Goal: Task Accomplishment & Management: Manage account settings

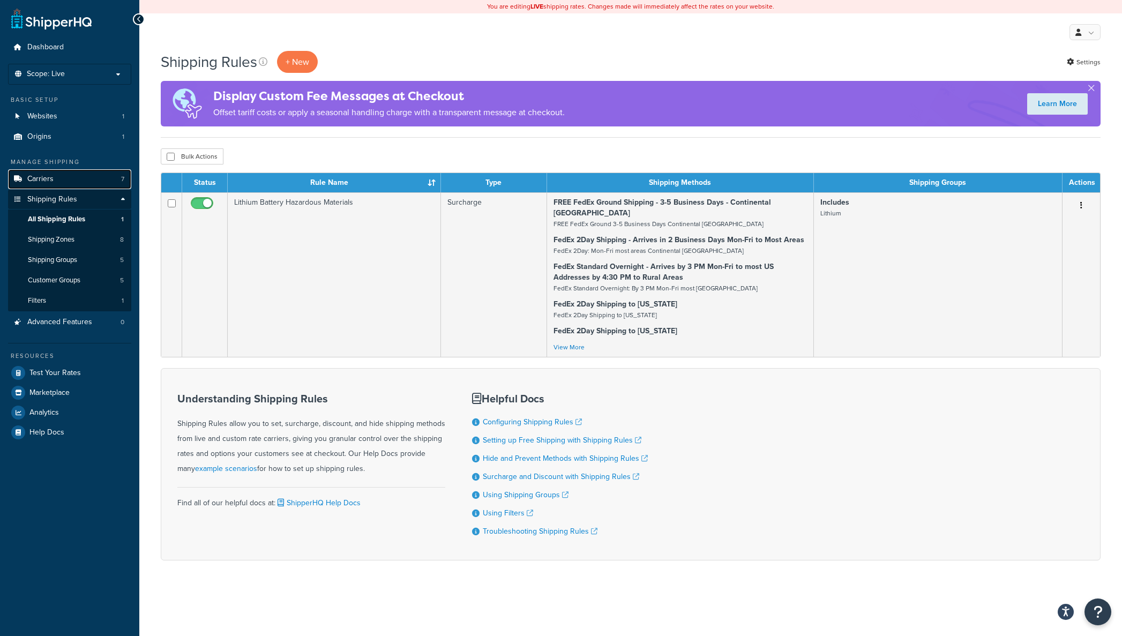
click at [39, 176] on span "Carriers" at bounding box center [40, 179] width 26 height 9
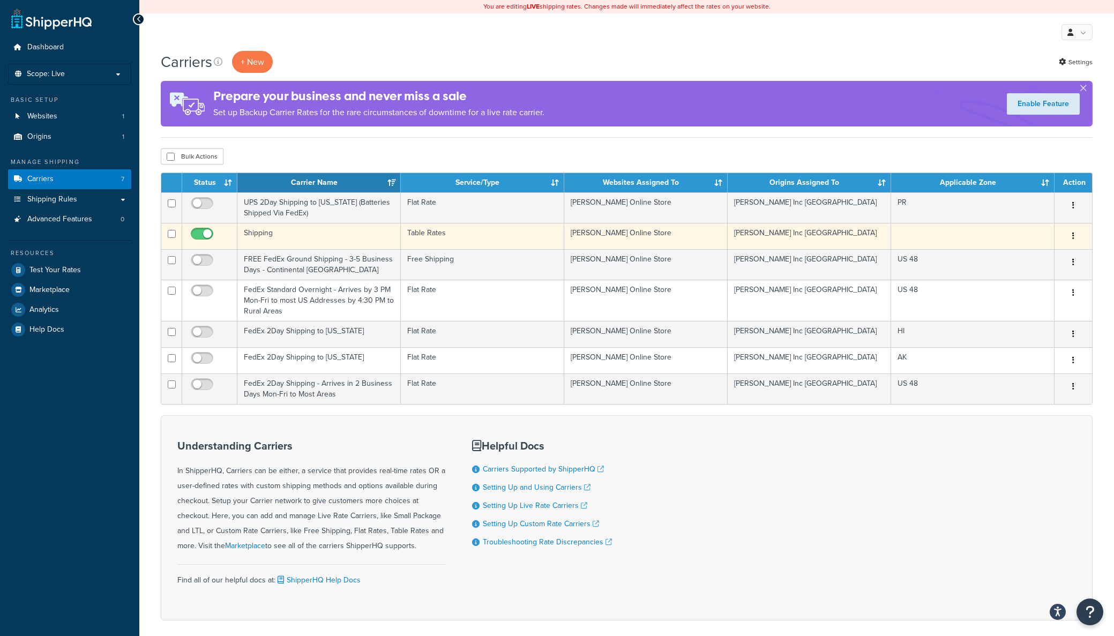
click at [297, 233] on td "Shipping" at bounding box center [318, 236] width 163 height 26
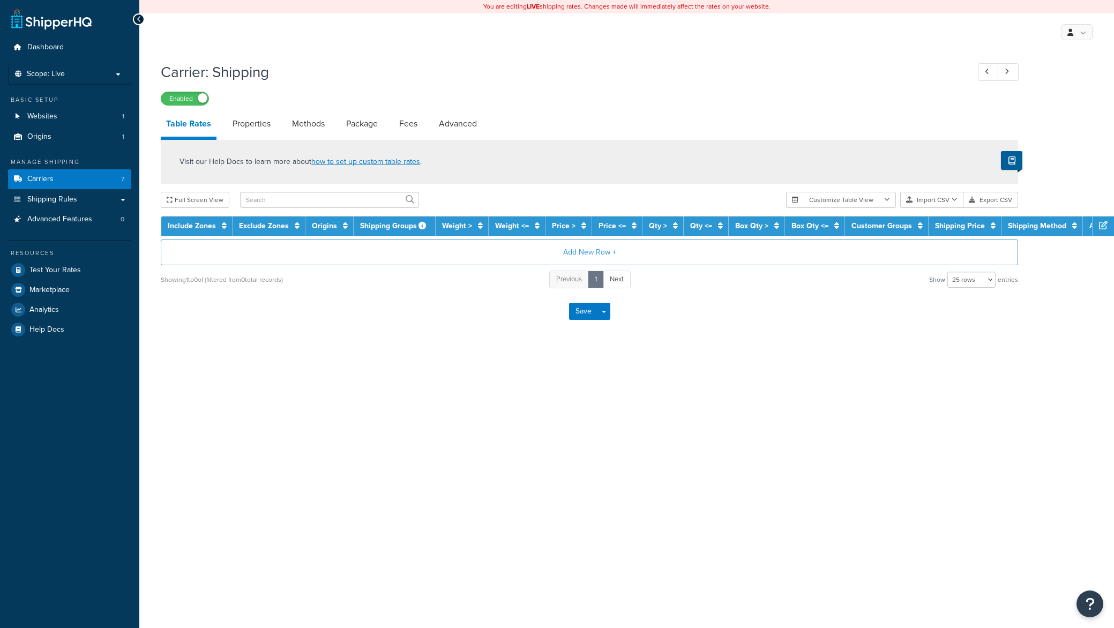
select select "25"
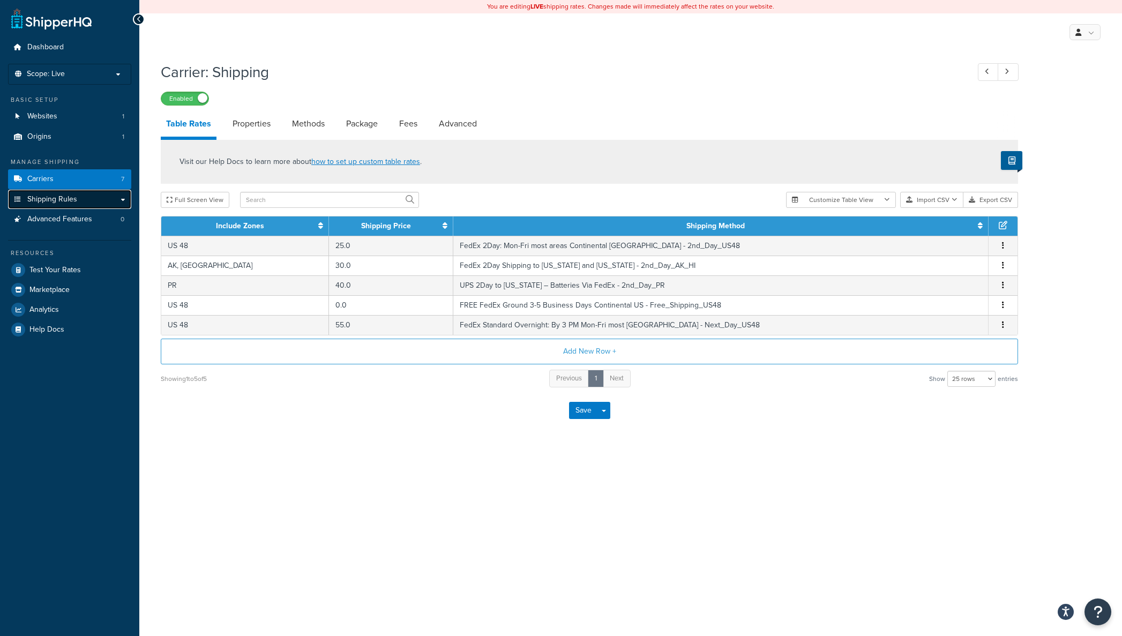
click at [63, 203] on span "Shipping Rules" at bounding box center [52, 199] width 50 height 9
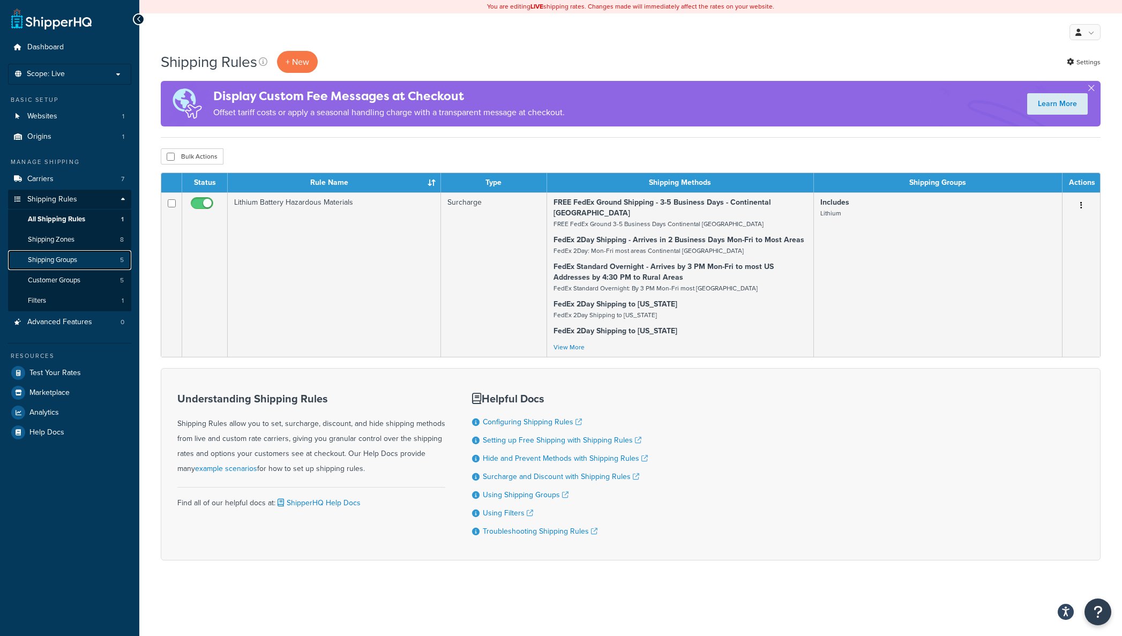
click at [70, 259] on span "Shipping Groups" at bounding box center [52, 260] width 49 height 9
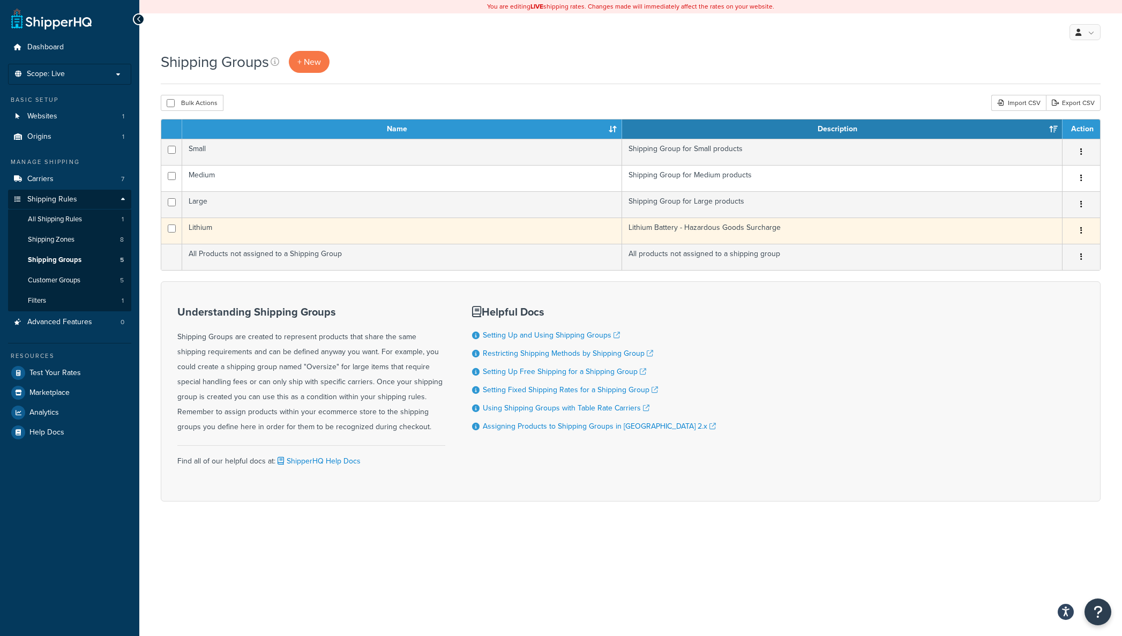
click at [217, 228] on td "Lithium" at bounding box center [402, 231] width 440 height 26
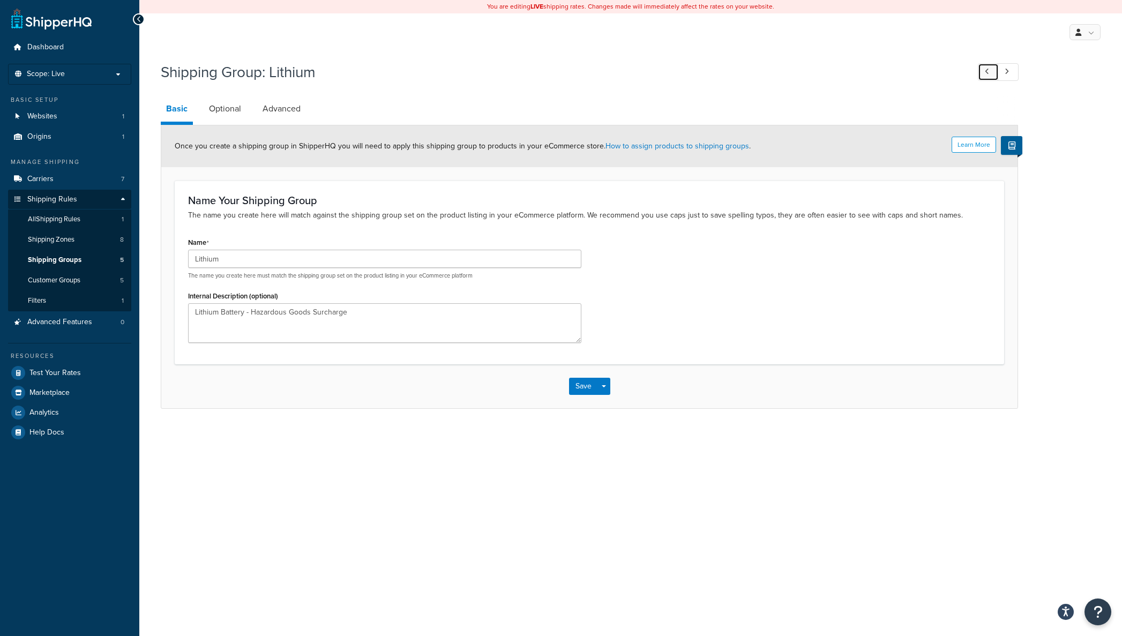
click at [986, 71] on icon at bounding box center [987, 71] width 4 height 7
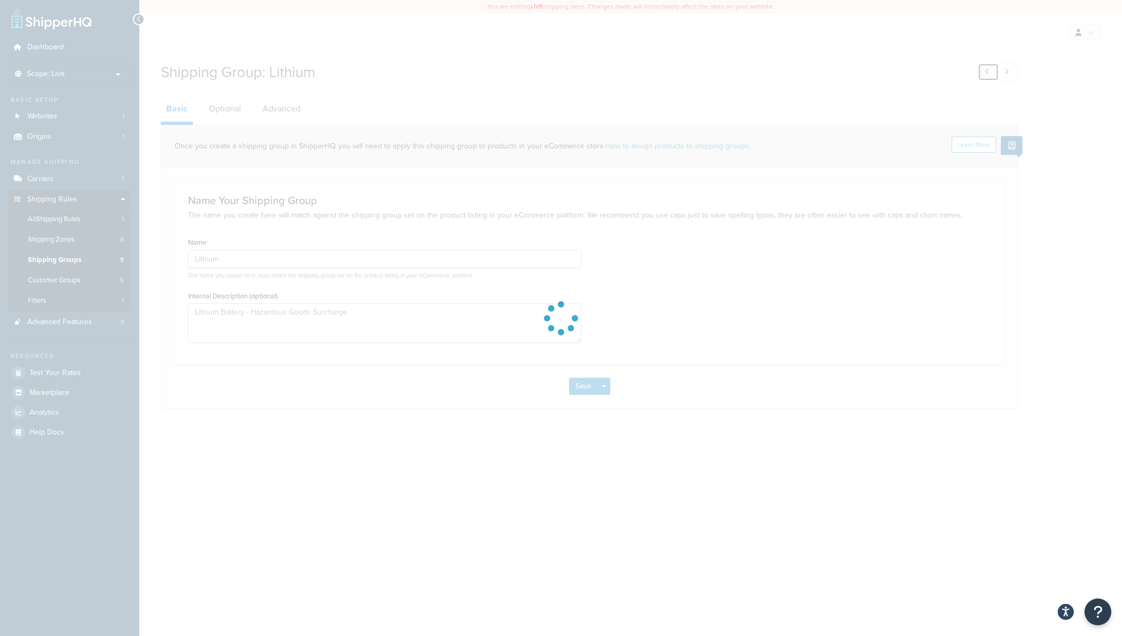
type input "Small"
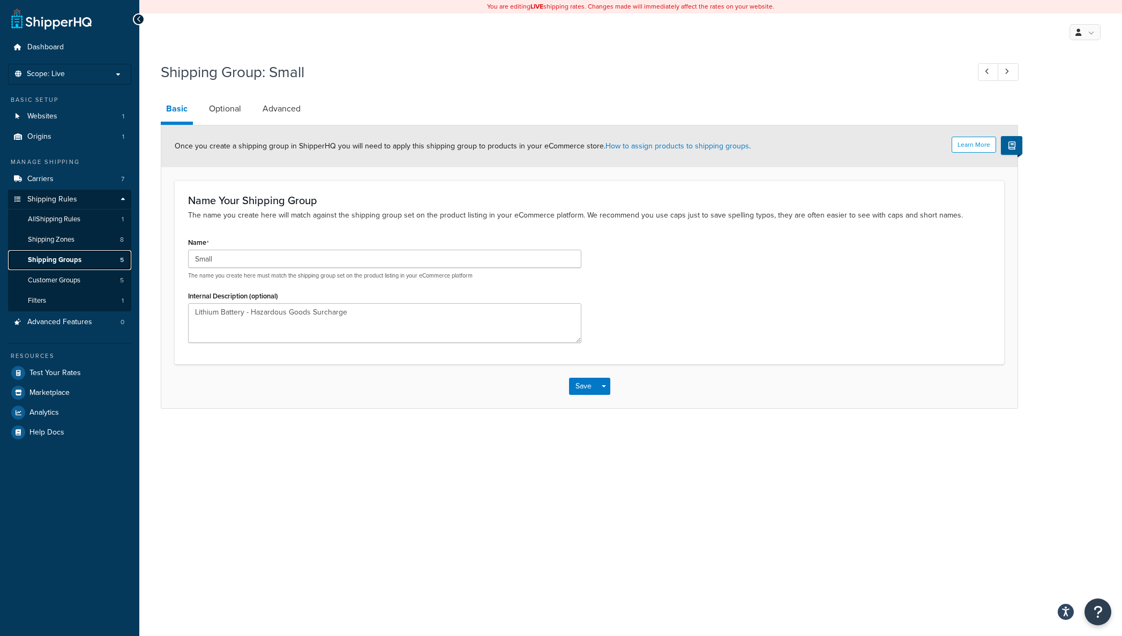
click at [50, 262] on span "Shipping Groups" at bounding box center [55, 260] width 54 height 9
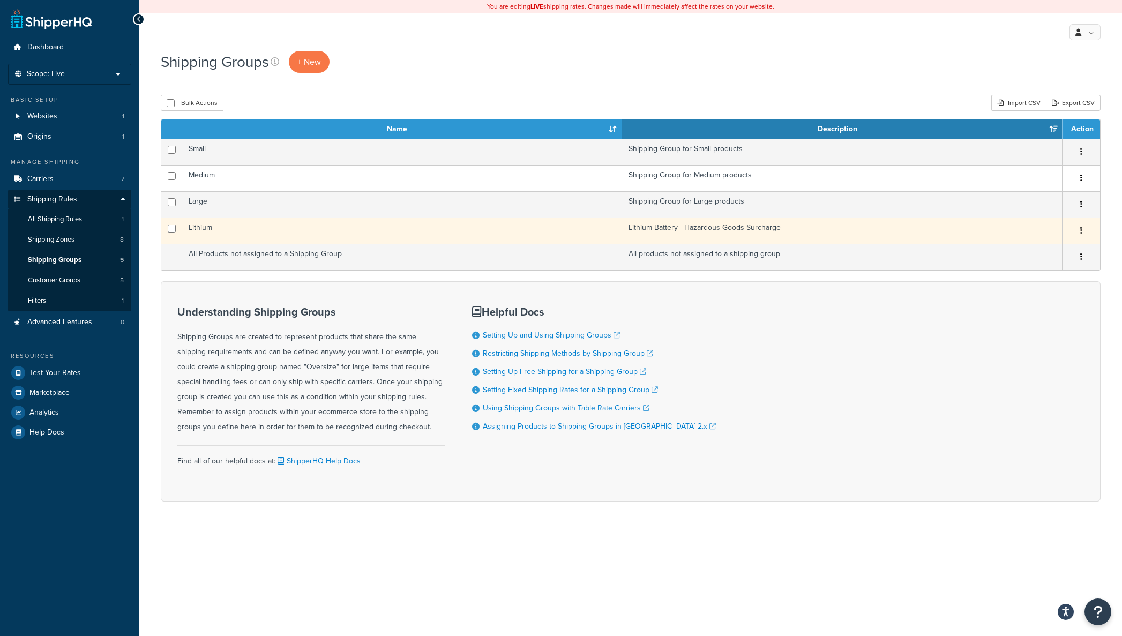
click at [884, 219] on td "Lithium Battery - Hazardous Goods Surcharge" at bounding box center [842, 231] width 441 height 26
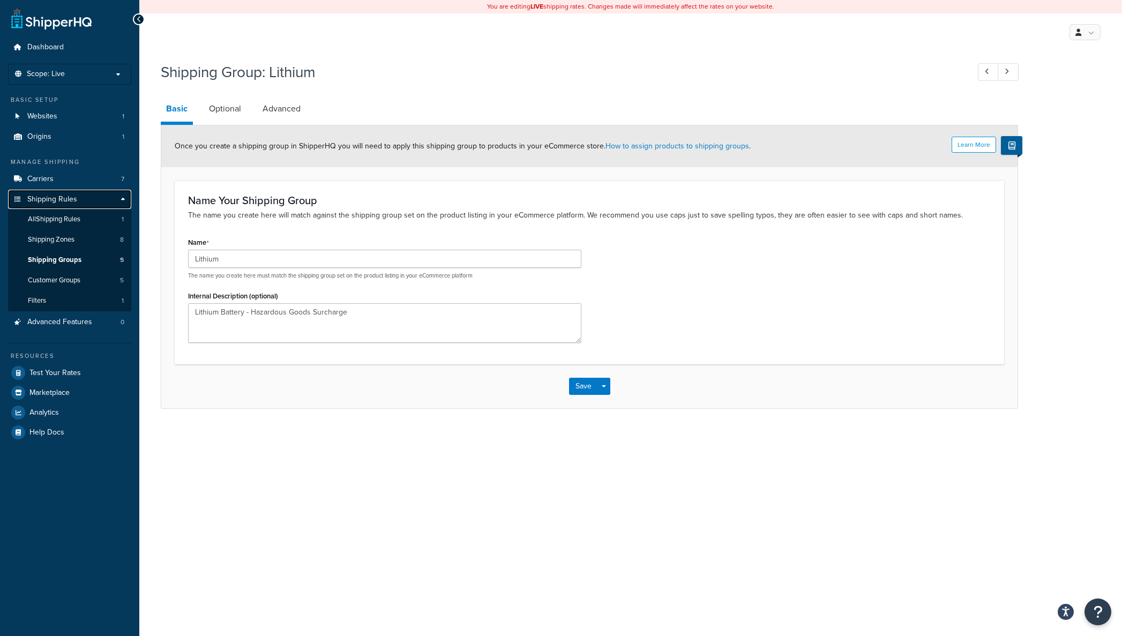
click at [65, 199] on span "Shipping Rules" at bounding box center [52, 199] width 50 height 9
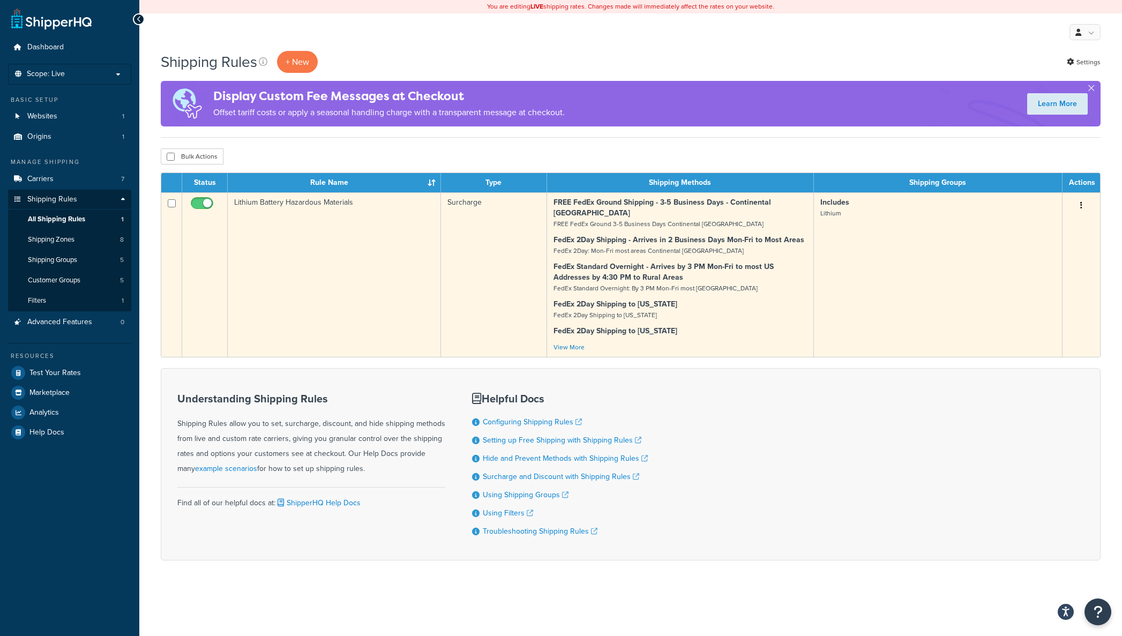
click at [314, 202] on td "Lithium Battery Hazardous Materials" at bounding box center [334, 274] width 213 height 165
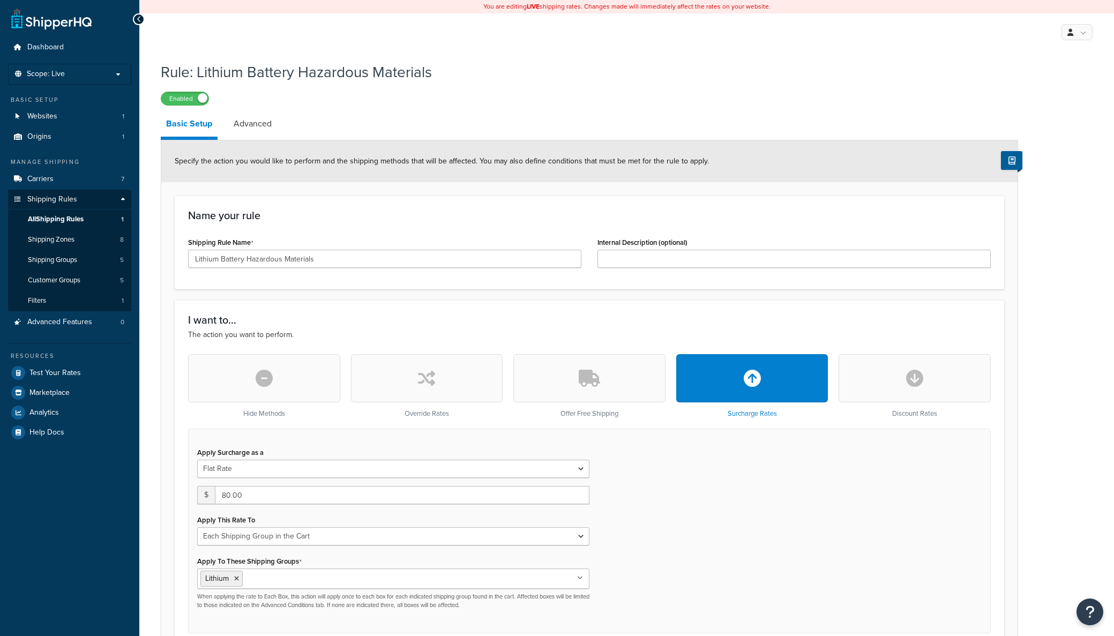
select select "SHIPPING_GROUP"
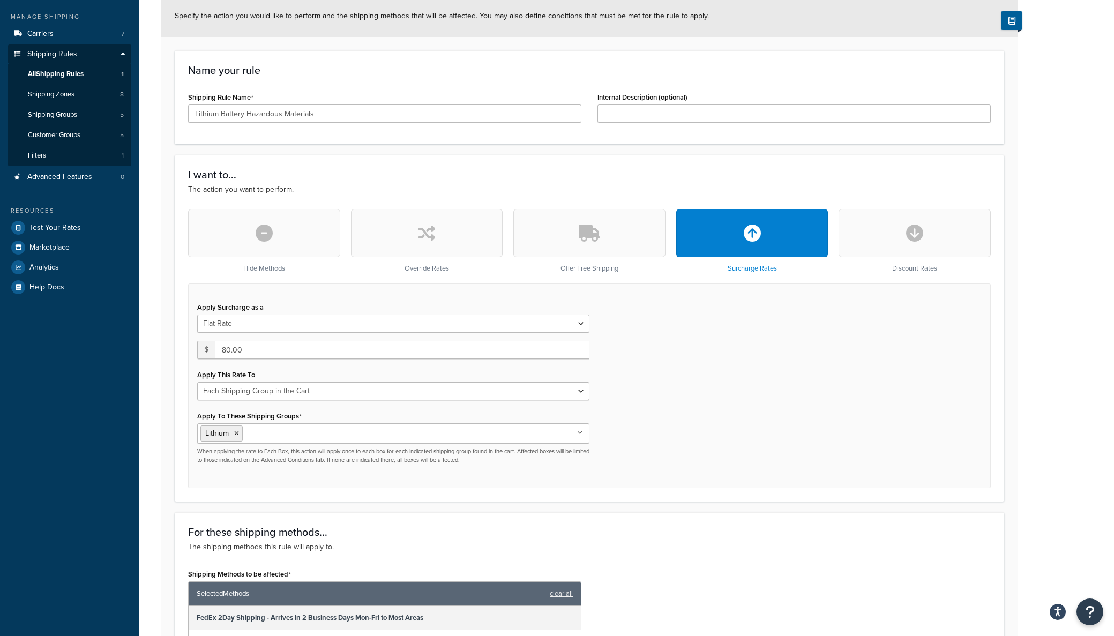
scroll to position [147, 0]
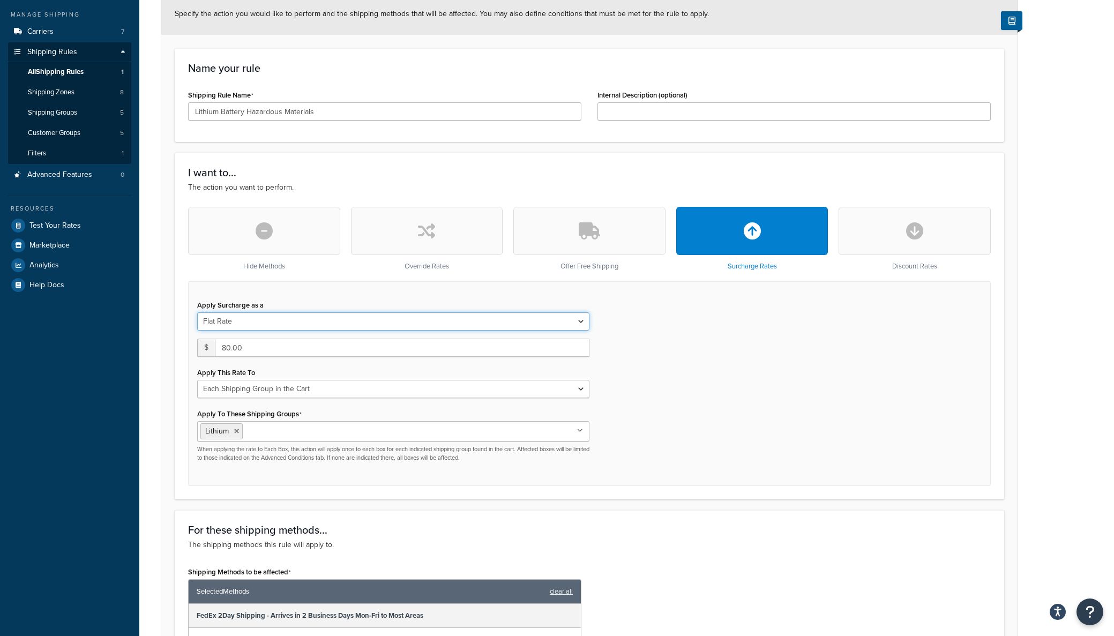
click at [581, 318] on select "Flat Rate Percentage Flat Rate & Percentage" at bounding box center [393, 321] width 392 height 18
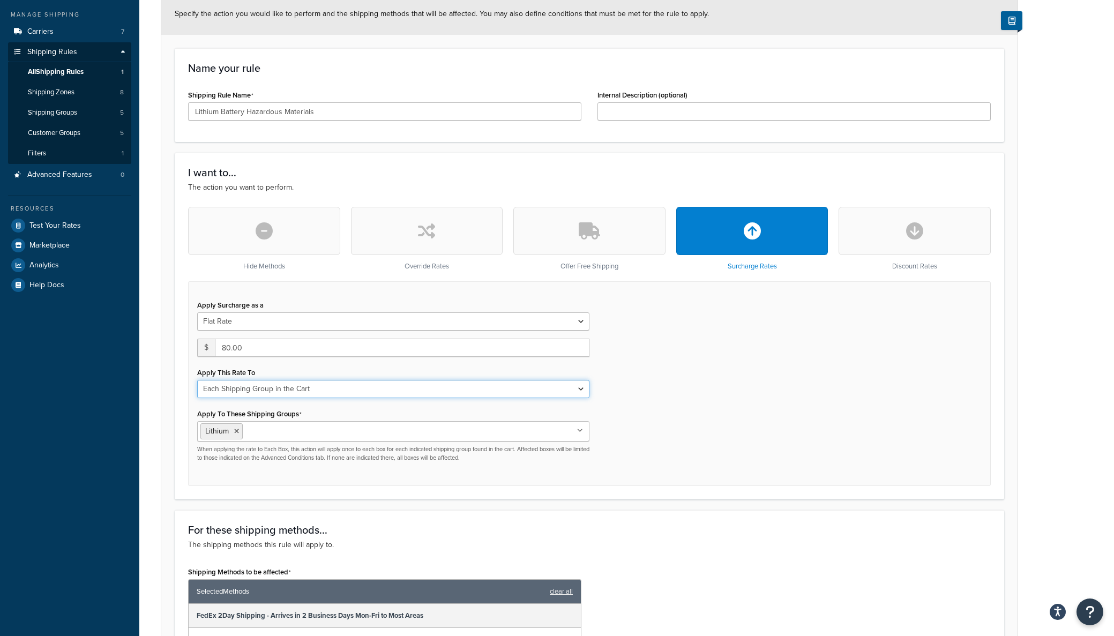
click at [578, 391] on select "Each Shipment in the Cart Each Shipping Group in the Cart Each Item within a Sh…" at bounding box center [393, 389] width 392 height 18
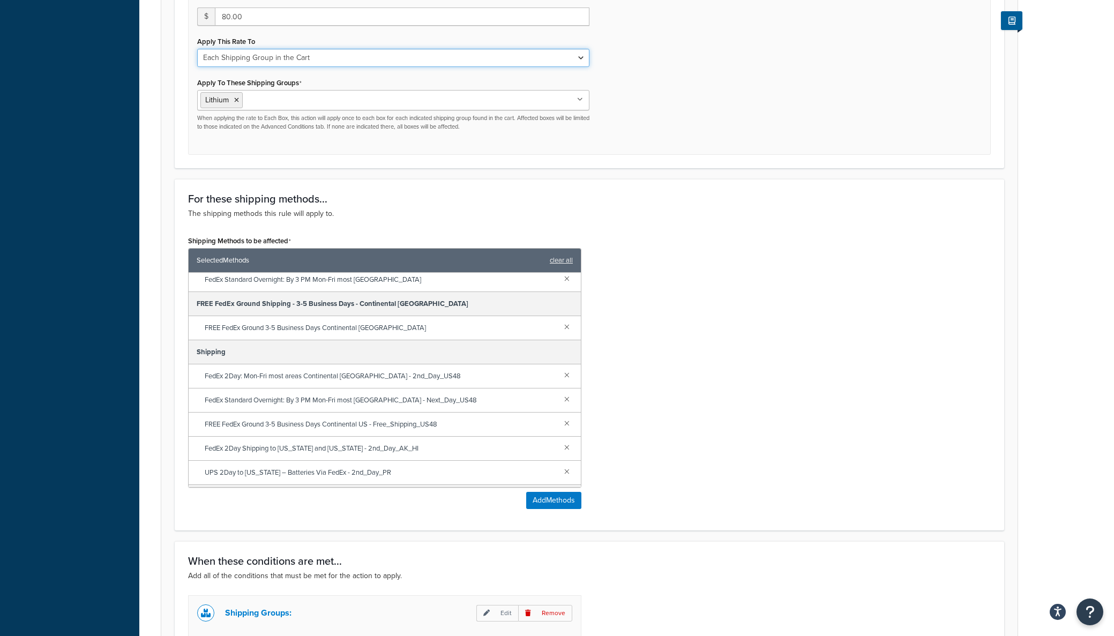
scroll to position [219, 0]
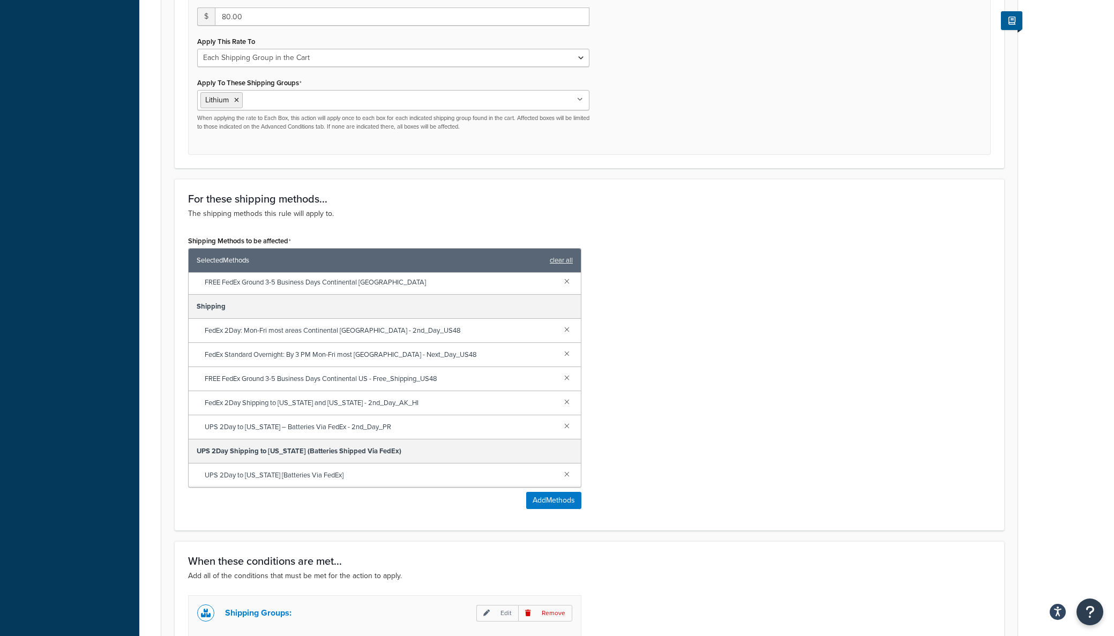
drag, startPoint x: 193, startPoint y: 304, endPoint x: 407, endPoint y: 427, distance: 246.5
click at [407, 427] on div "FedEx 2Day Shipping - Arrives in 2 Business Days Mon-Fri to Most Areas FedEx 2D…" at bounding box center [385, 380] width 392 height 214
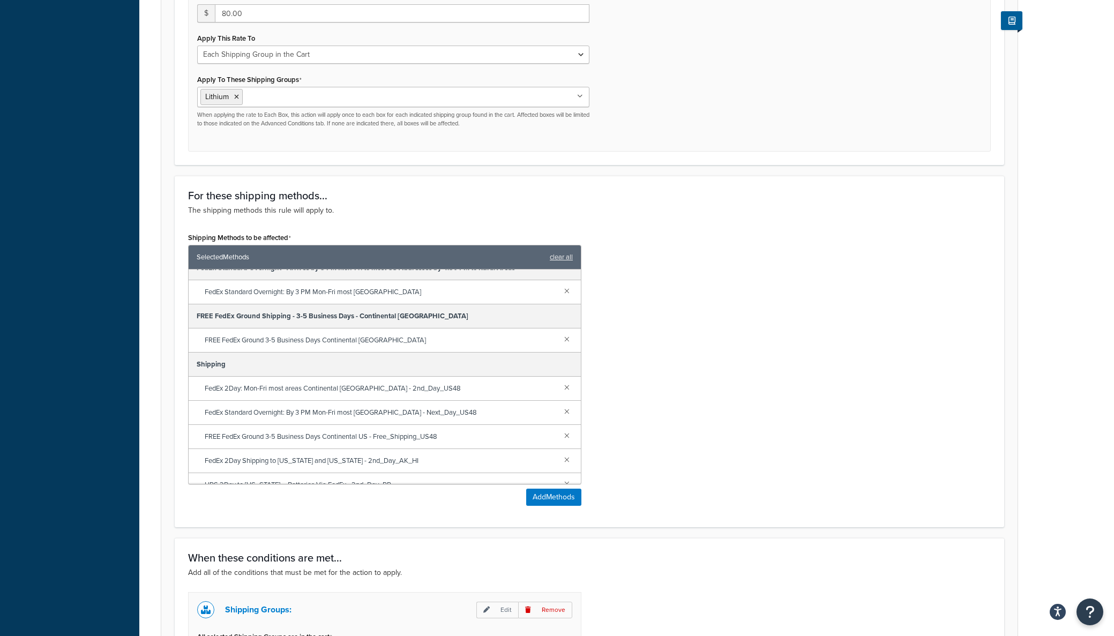
scroll to position [159, 0]
click at [561, 434] on link at bounding box center [567, 435] width 12 height 12
click at [561, 335] on link at bounding box center [567, 338] width 12 height 12
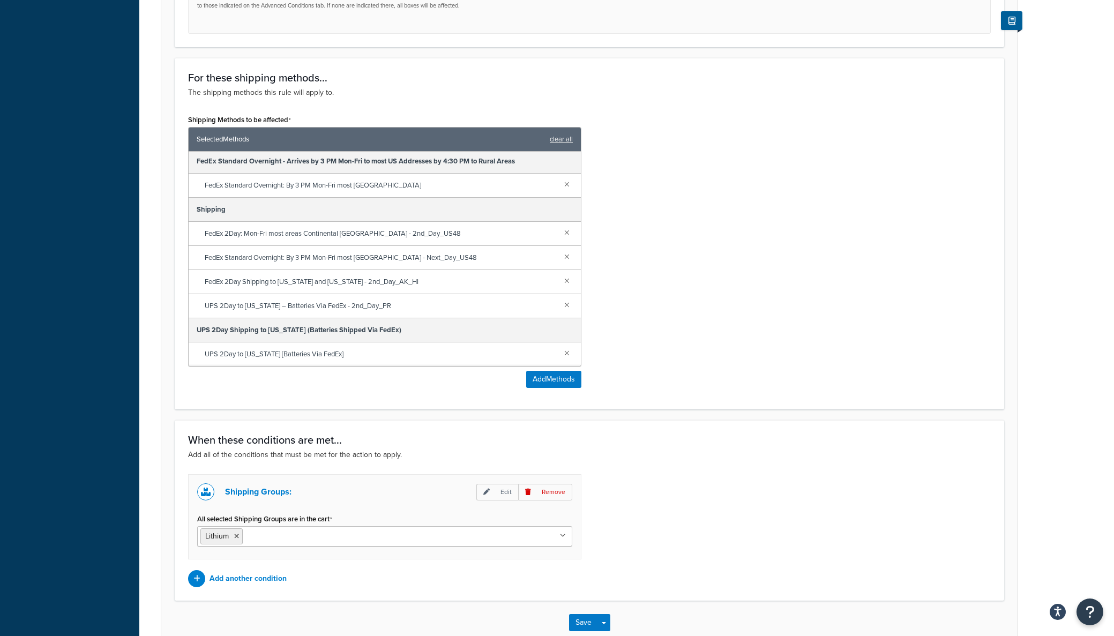
scroll to position [662, 0]
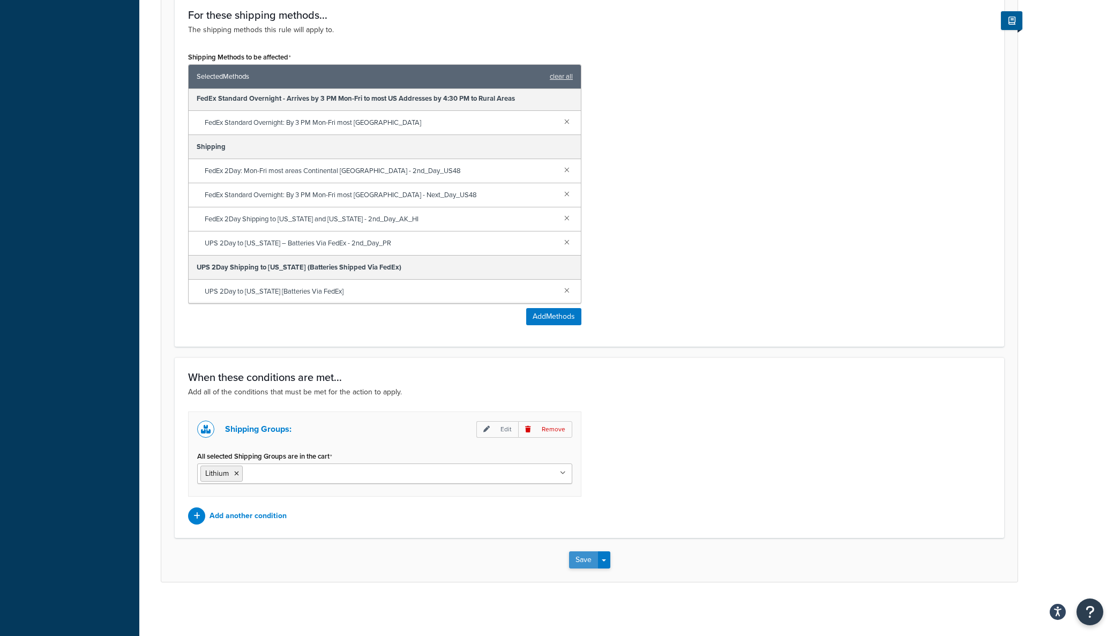
click at [574, 558] on button "Save" at bounding box center [583, 559] width 29 height 17
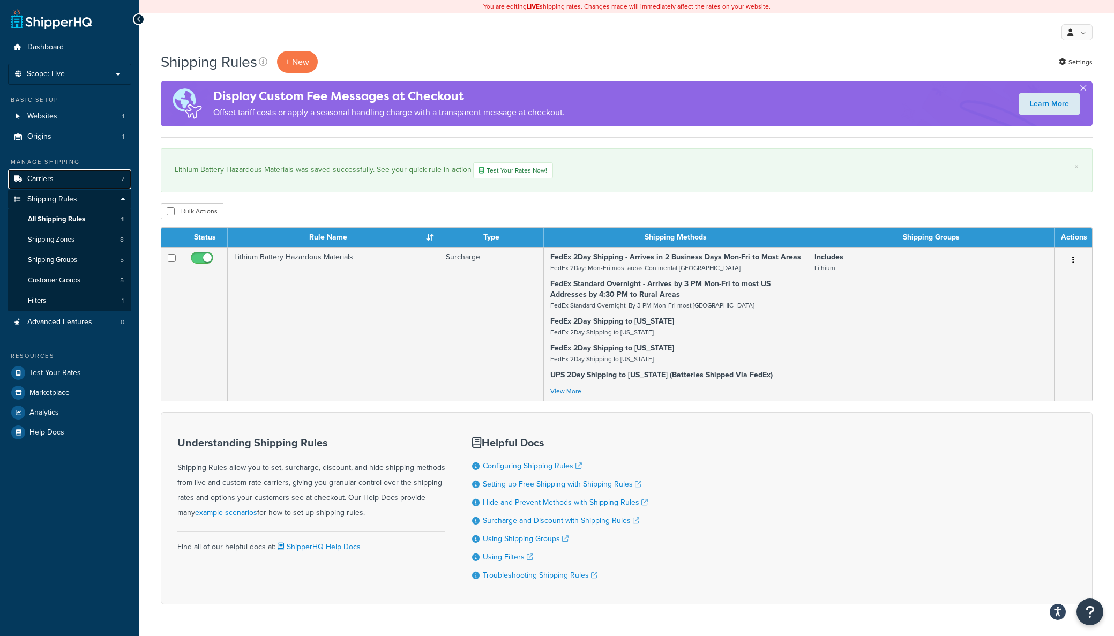
click at [32, 177] on span "Carriers" at bounding box center [40, 179] width 26 height 9
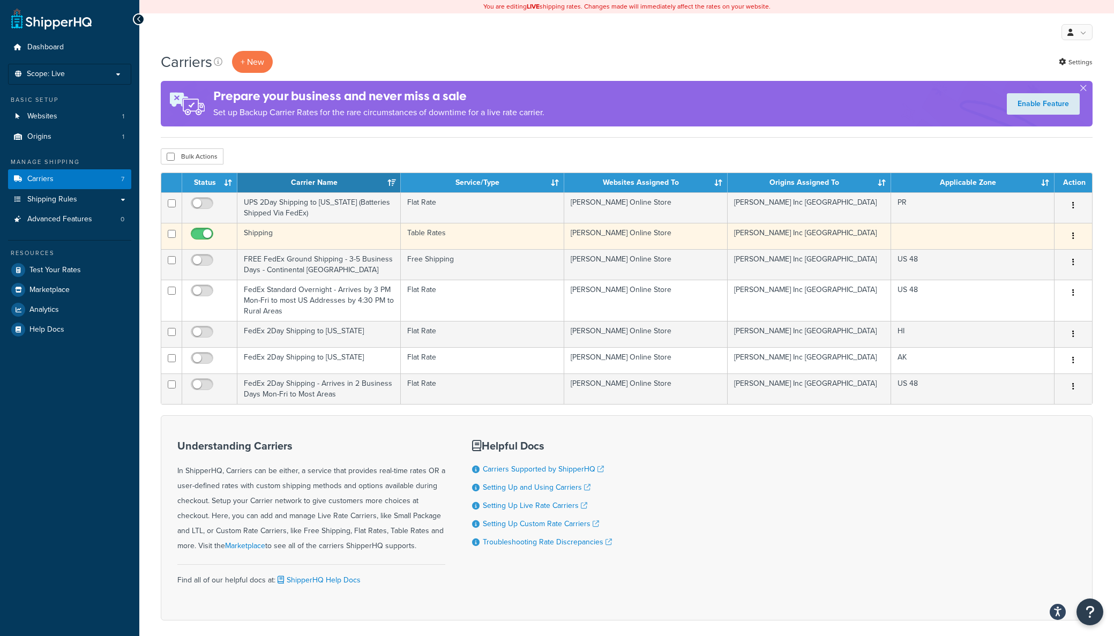
click at [267, 233] on td "Shipping" at bounding box center [318, 236] width 163 height 26
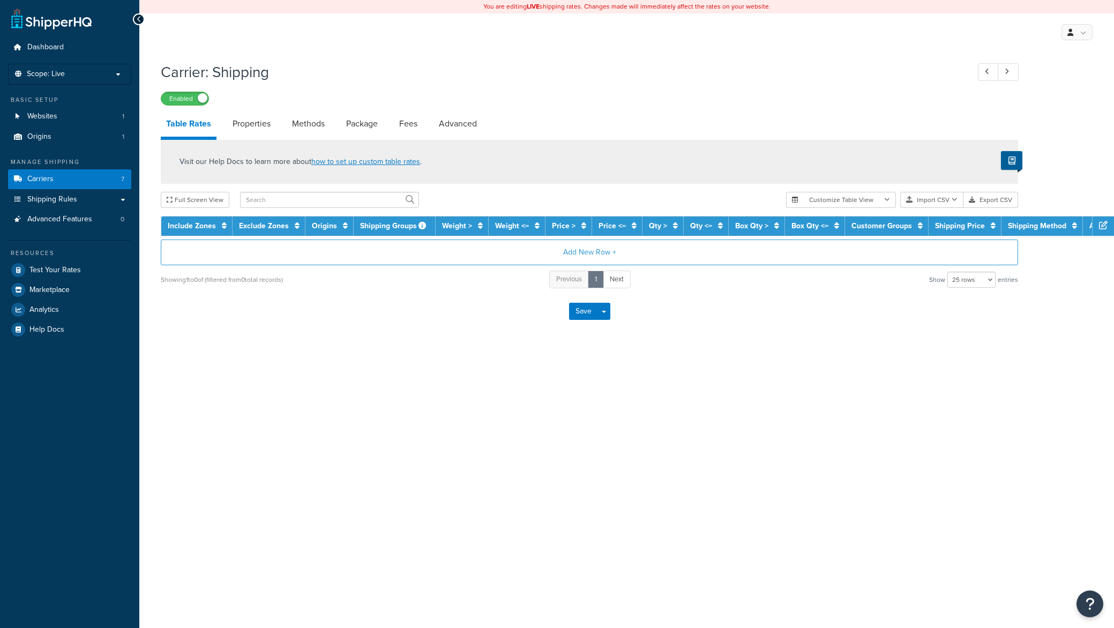
select select "25"
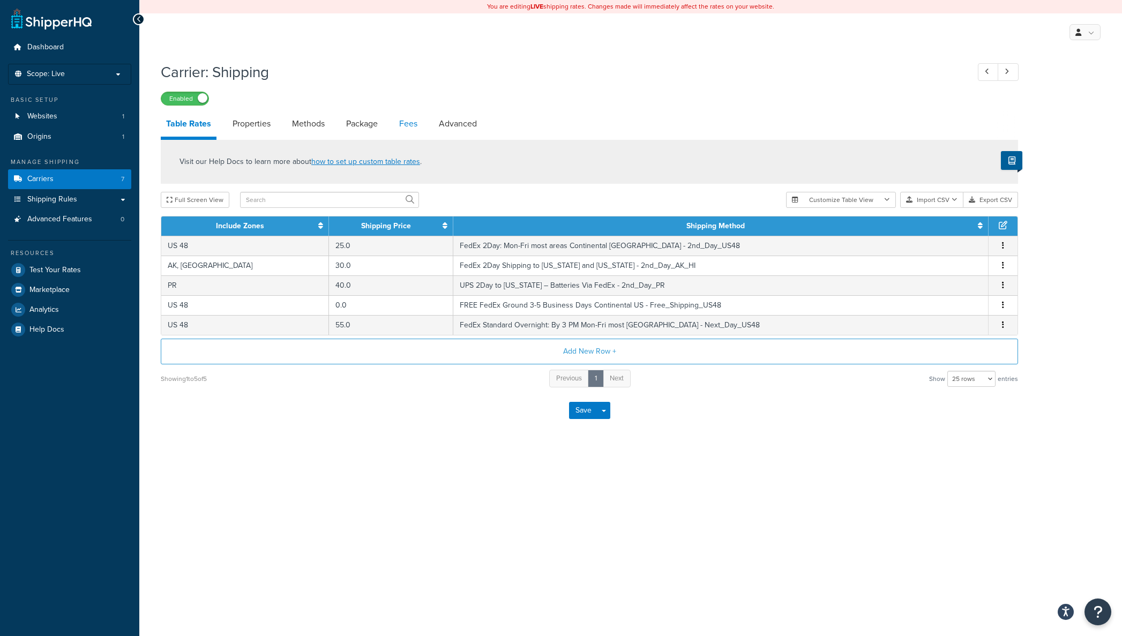
click at [411, 125] on link "Fees" at bounding box center [408, 124] width 29 height 26
select select "AFTER"
